Goal: Information Seeking & Learning: Learn about a topic

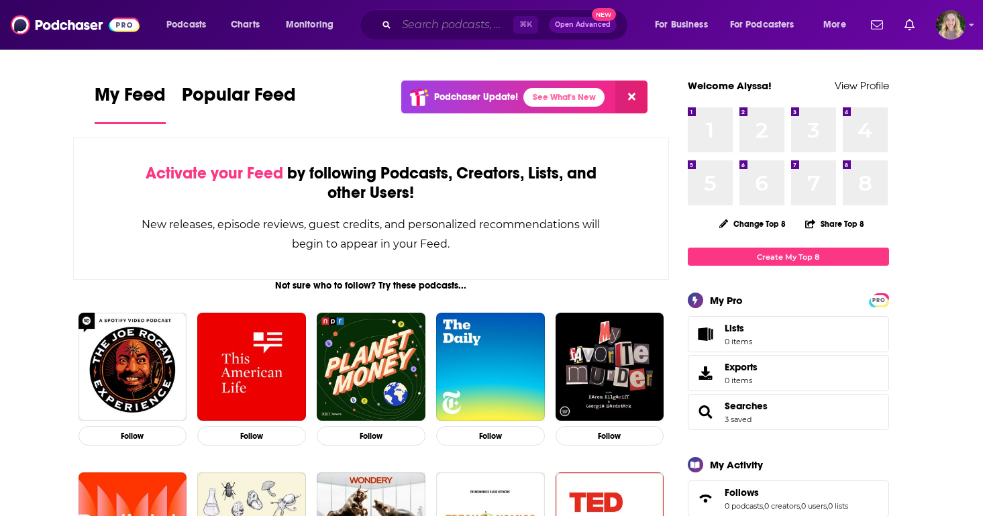
click at [481, 15] on input "Search podcasts, credits, & more..." at bounding box center [454, 24] width 117 height 21
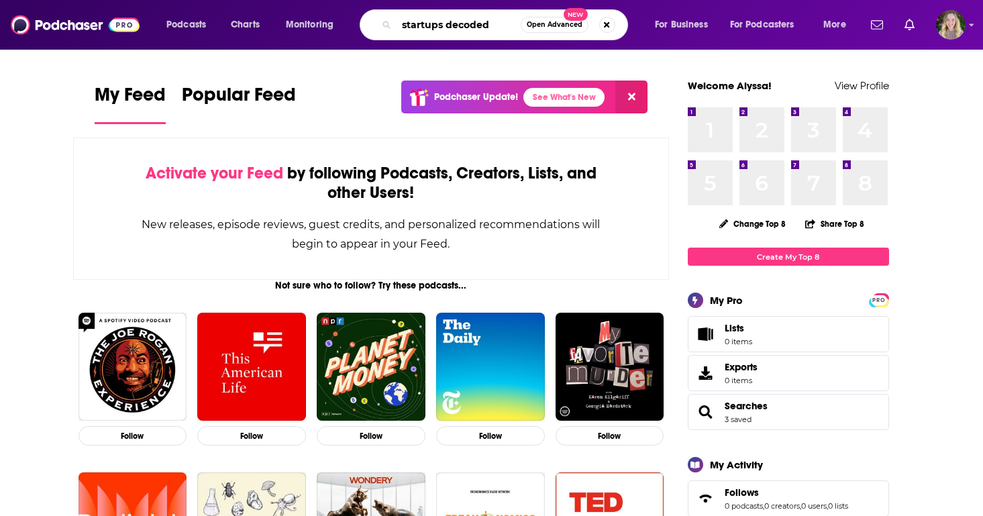
type input "startups decoded"
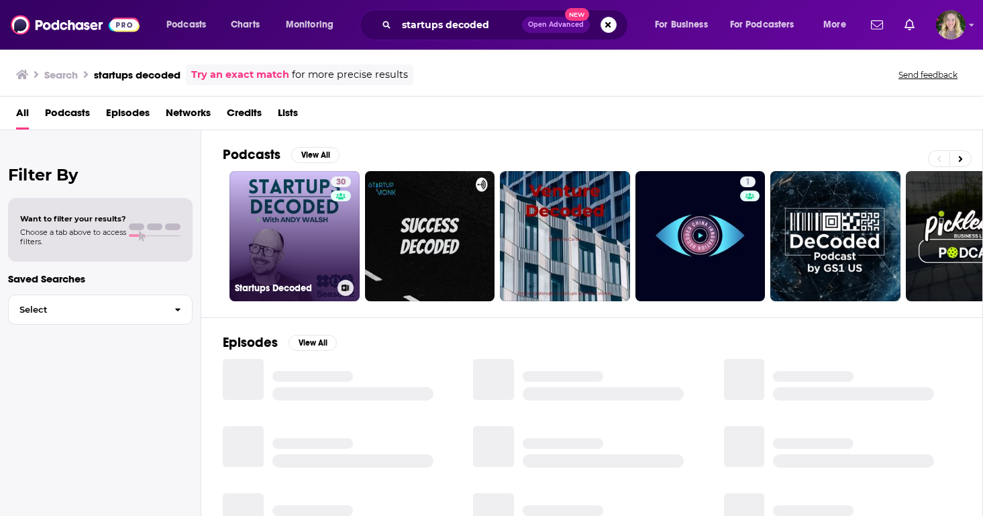
click at [303, 245] on link "30 Startups Decoded" at bounding box center [294, 236] width 130 height 130
